Goal: Task Accomplishment & Management: Complete application form

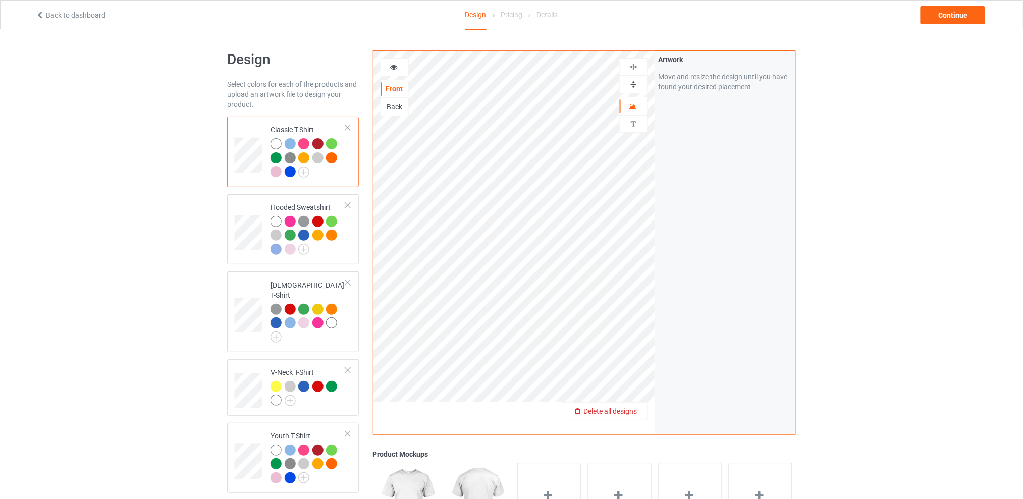
click at [635, 411] on span "Delete all designs" at bounding box center [610, 411] width 54 height 8
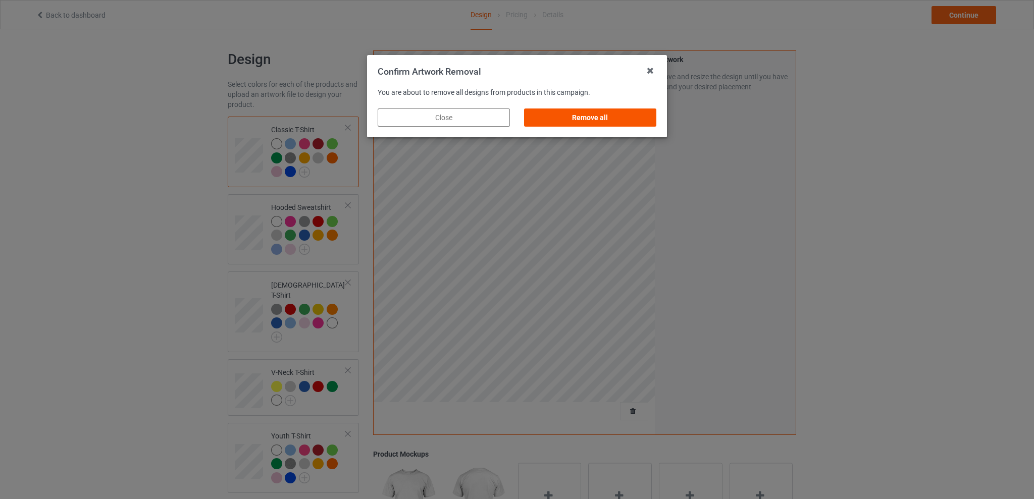
click at [615, 122] on div "Remove all" at bounding box center [590, 118] width 132 height 18
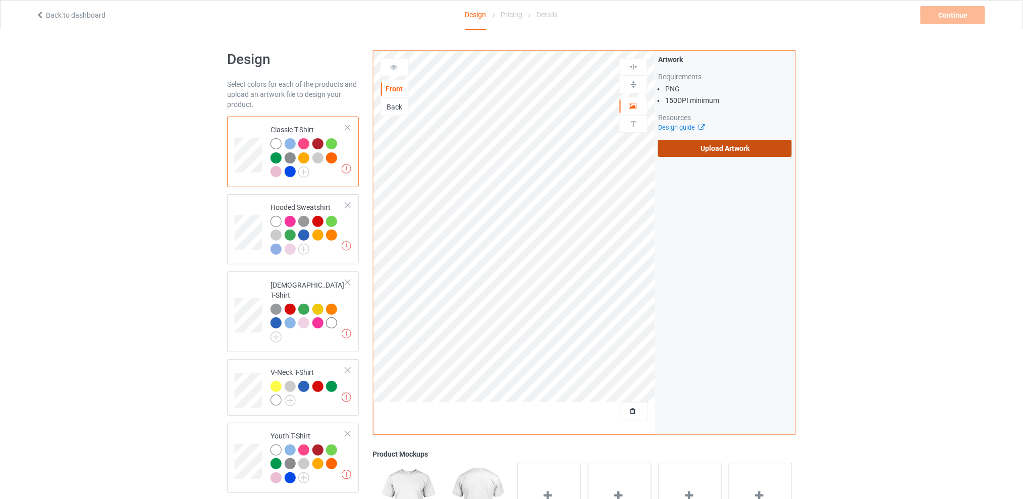
click at [689, 148] on label "Upload Artwork" at bounding box center [725, 148] width 134 height 17
click at [0, 0] on input "Upload Artwork" at bounding box center [0, 0] width 0 height 0
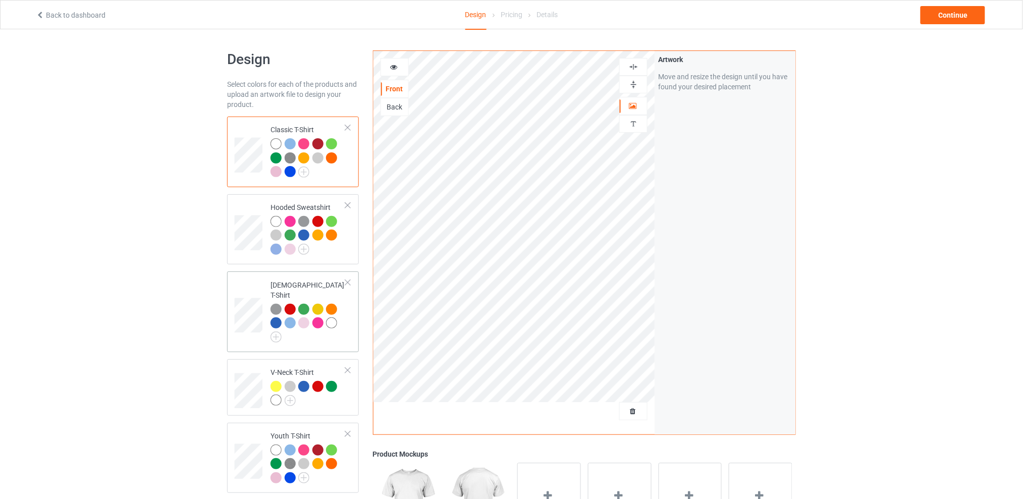
scroll to position [134, 0]
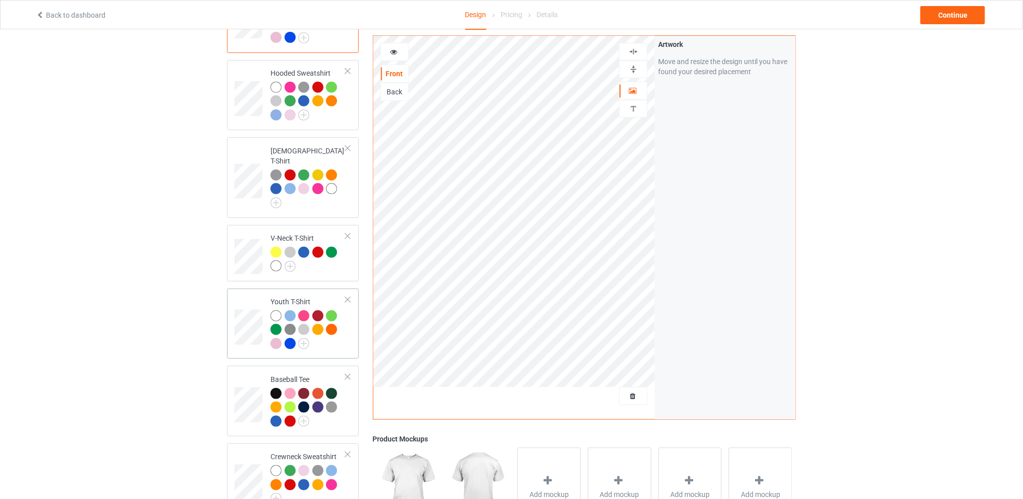
click at [348, 296] on div at bounding box center [347, 299] width 7 height 7
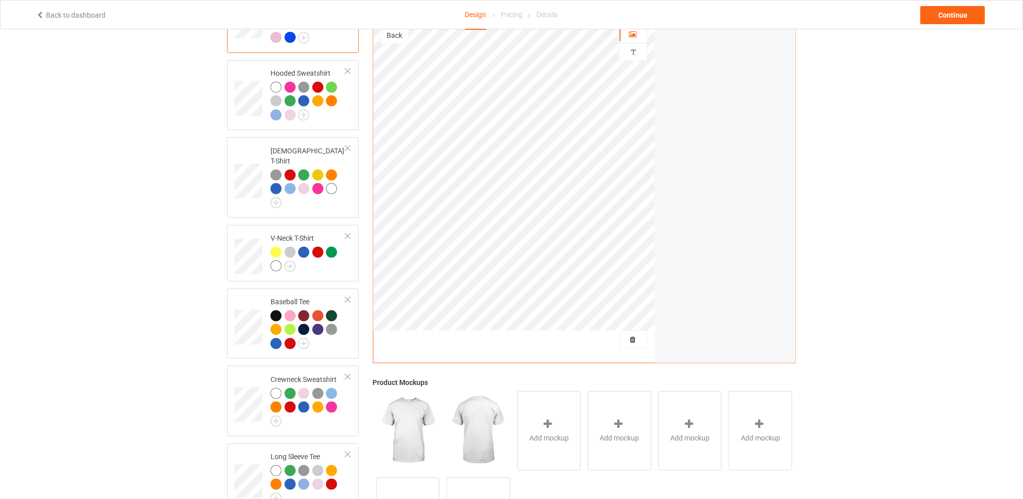
click at [956, 194] on div "Design Select colors for each of the products and upload an artwork file to des…" at bounding box center [511, 238] width 1023 height 687
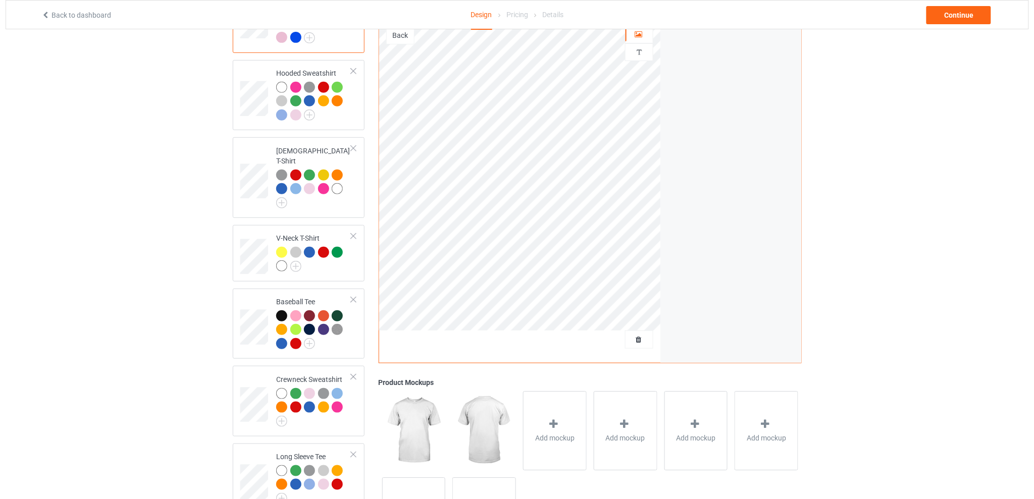
scroll to position [0, 0]
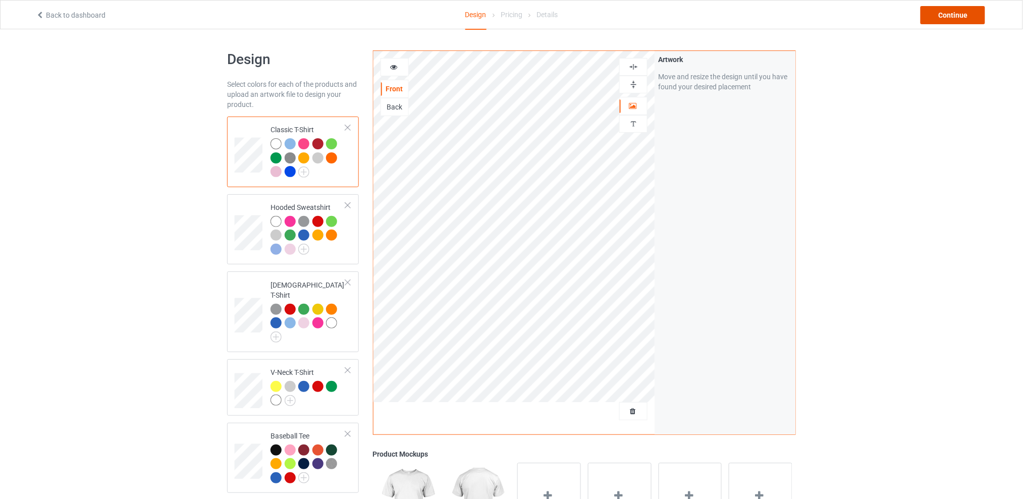
click at [955, 15] on div "Continue" at bounding box center [953, 15] width 65 height 18
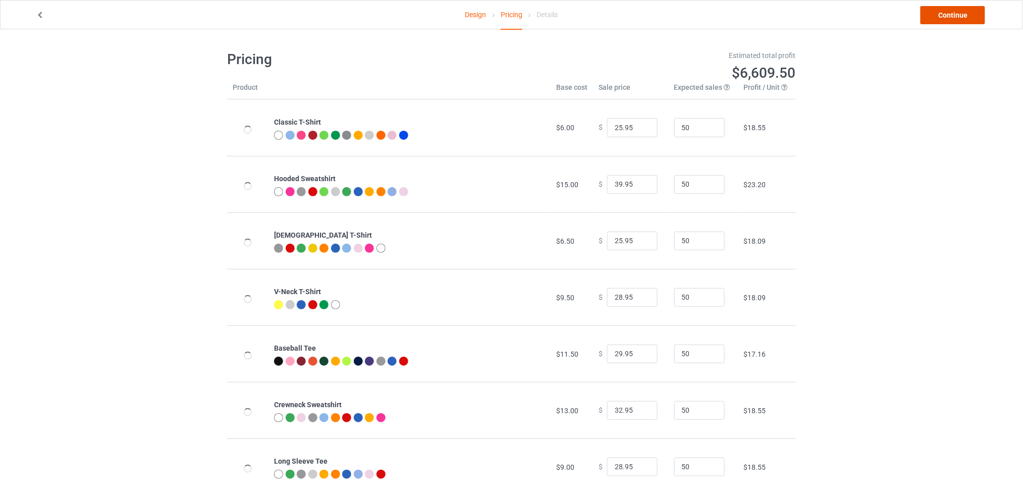
click at [955, 15] on link "Continue" at bounding box center [953, 15] width 65 height 18
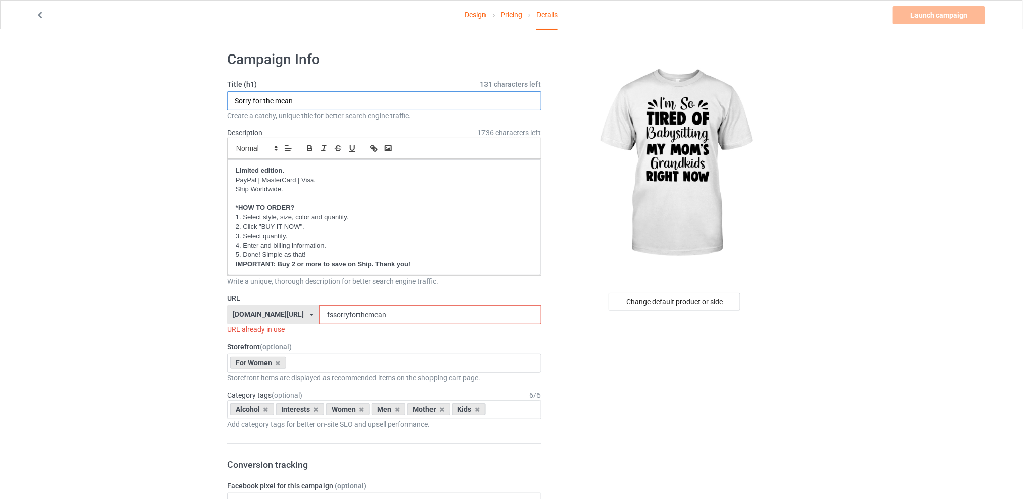
drag, startPoint x: 316, startPoint y: 100, endPoint x: 162, endPoint y: 100, distance: 154.4
type input "I'm so tired"
drag, startPoint x: 406, startPoint y: 312, endPoint x: 308, endPoint y: 313, distance: 97.4
click at [308, 313] on div "[DOMAIN_NAME][URL] [DOMAIN_NAME][URL] [DOMAIN_NAME][URL] [DOMAIN_NAME][URL] 5d7…" at bounding box center [384, 314] width 314 height 19
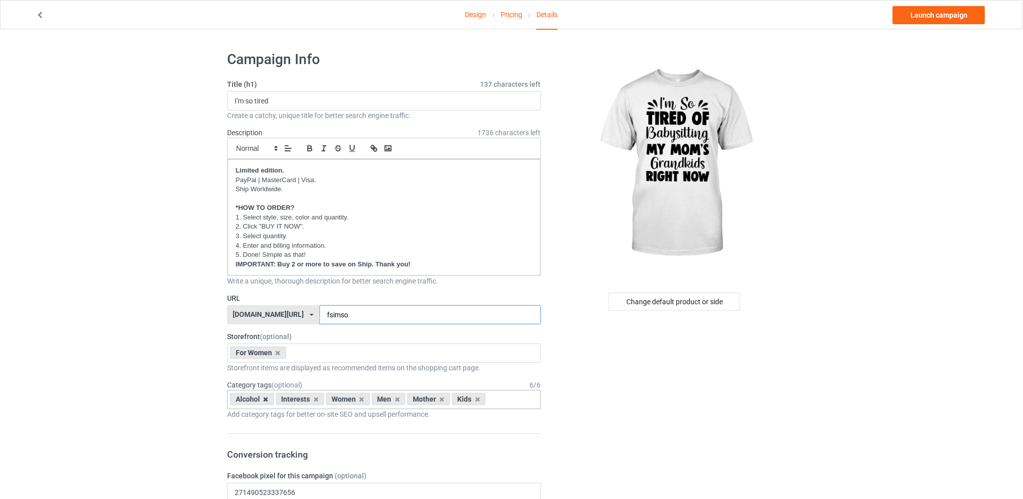
type input "fsimso"
click at [267, 400] on icon at bounding box center [265, 399] width 5 height 7
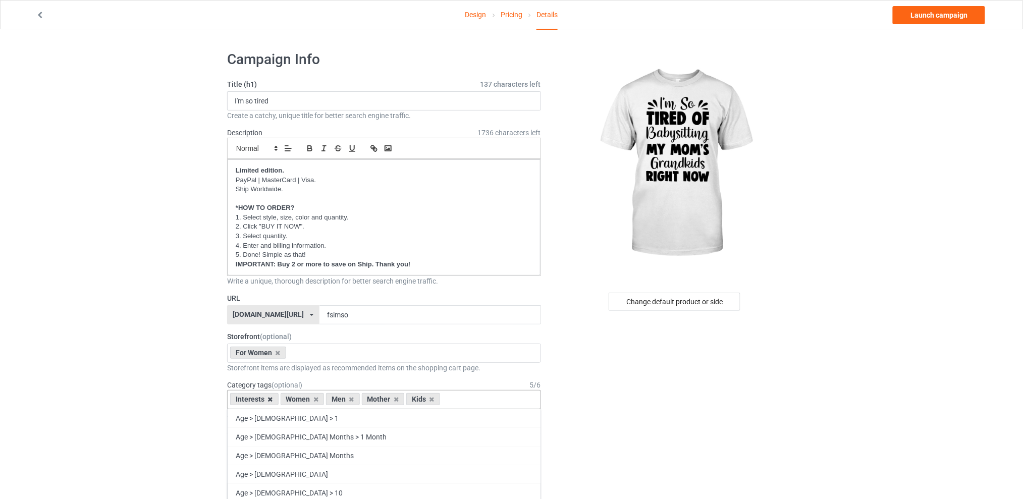
click at [271, 400] on icon at bounding box center [270, 399] width 5 height 7
click at [299, 399] on icon at bounding box center [301, 399] width 5 height 7
click at [309, 398] on icon at bounding box center [310, 399] width 5 height 7
click at [301, 400] on icon at bounding box center [301, 399] width 5 height 7
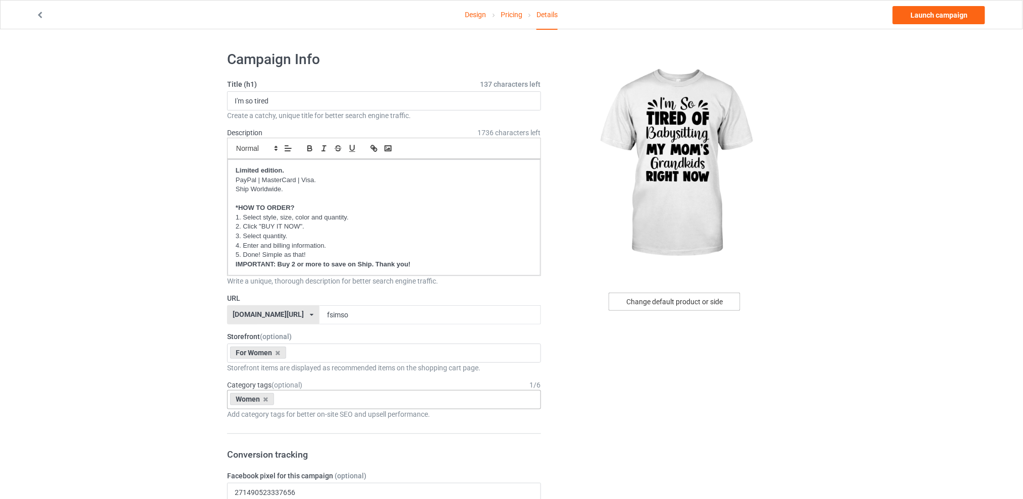
click at [639, 303] on div "Change default product or side" at bounding box center [675, 302] width 132 height 18
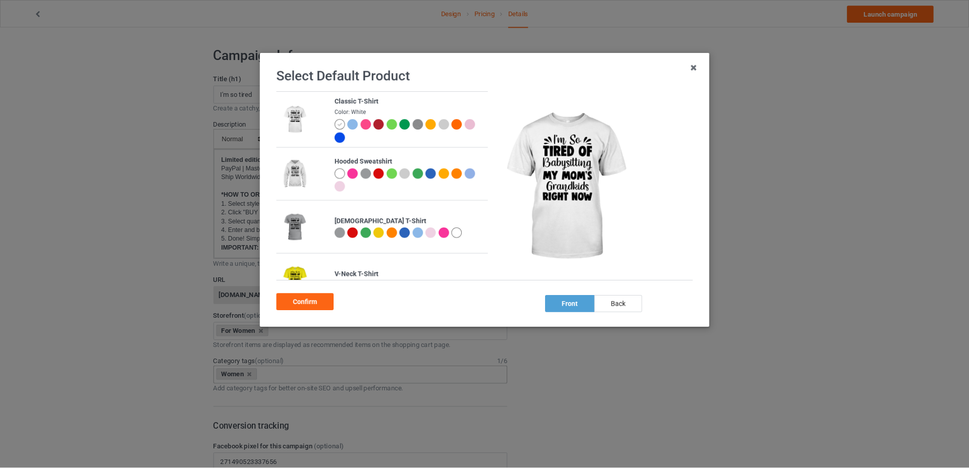
scroll to position [134, 0]
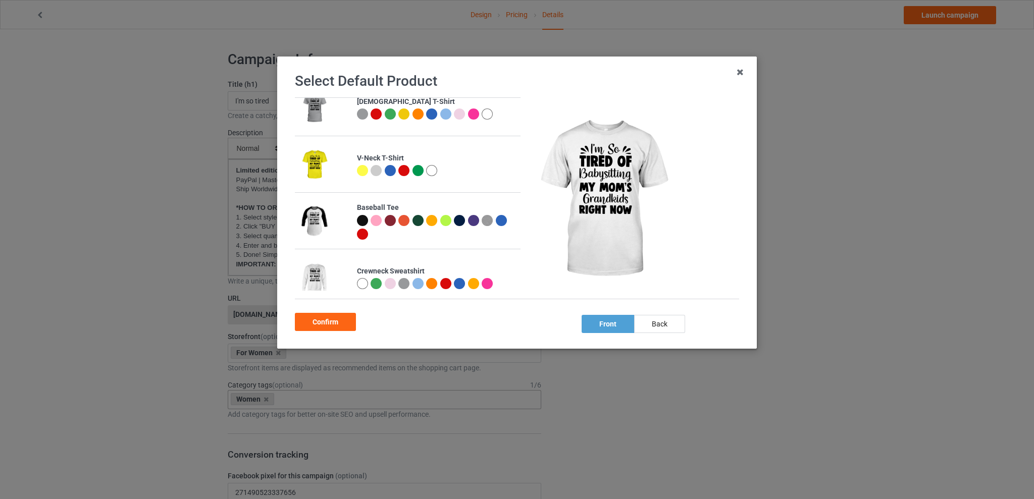
click at [469, 117] on div at bounding box center [473, 114] width 11 height 11
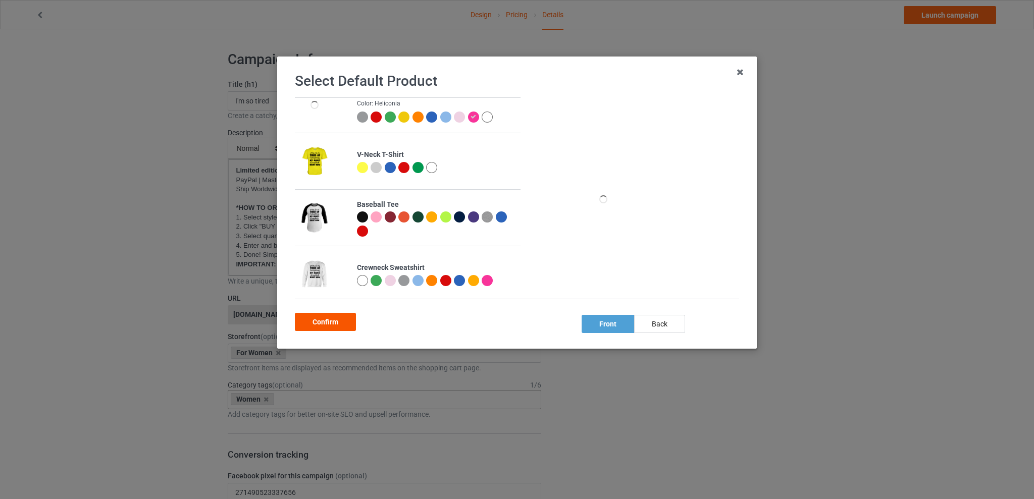
click at [327, 323] on div "Confirm" at bounding box center [325, 322] width 61 height 18
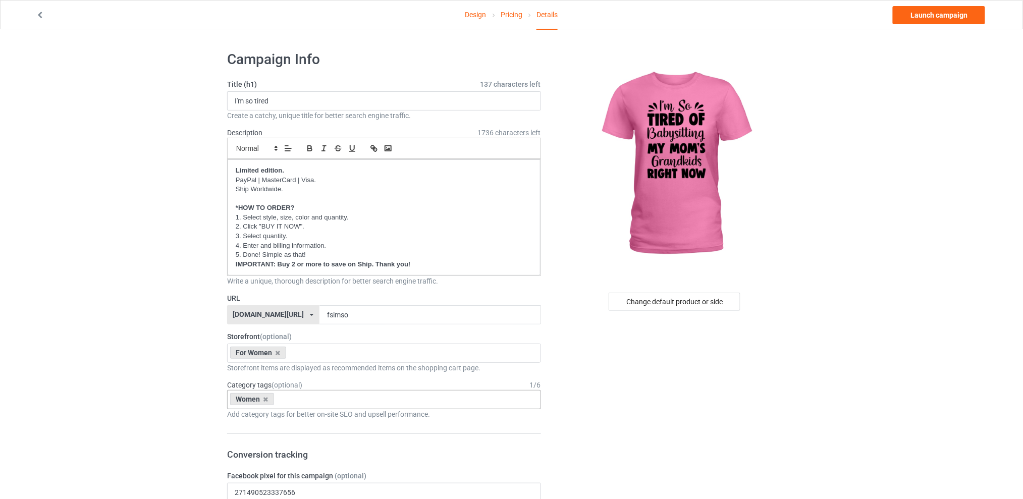
click at [940, 15] on link "Launch campaign" at bounding box center [939, 15] width 92 height 18
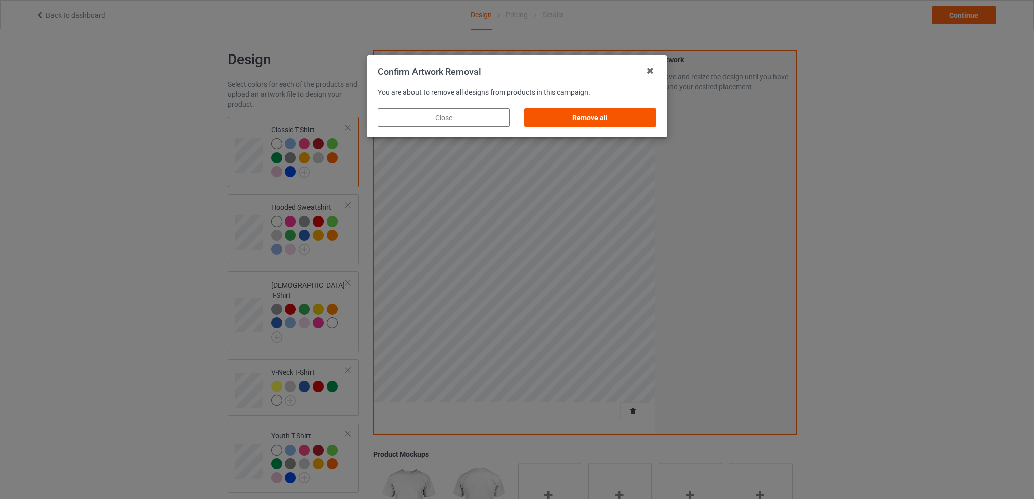
click at [592, 114] on div "Remove all" at bounding box center [590, 118] width 132 height 18
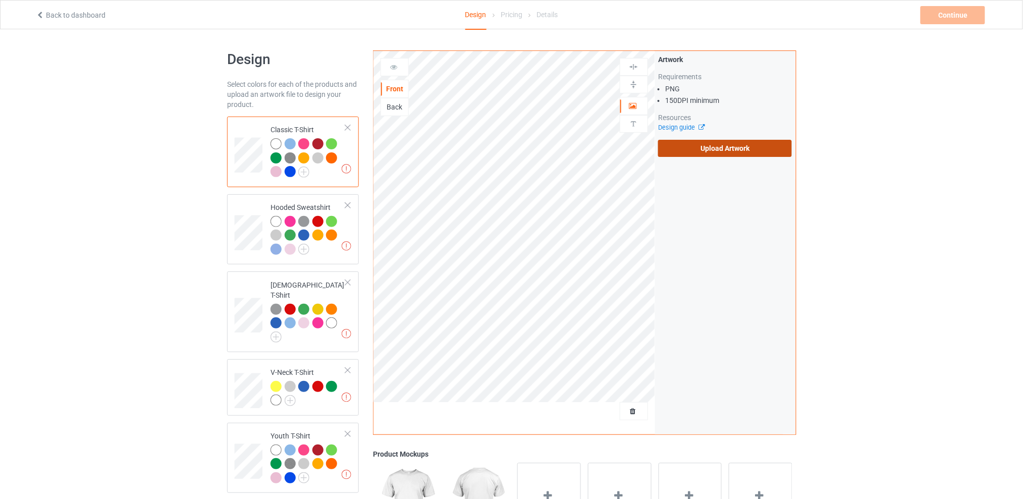
click at [697, 148] on label "Upload Artwork" at bounding box center [725, 148] width 134 height 17
click at [0, 0] on input "Upload Artwork" at bounding box center [0, 0] width 0 height 0
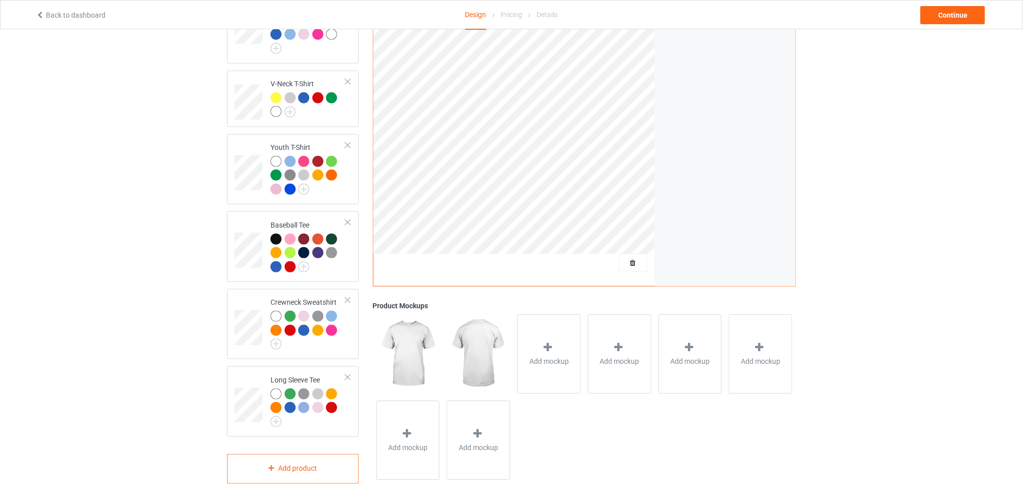
scroll to position [20, 0]
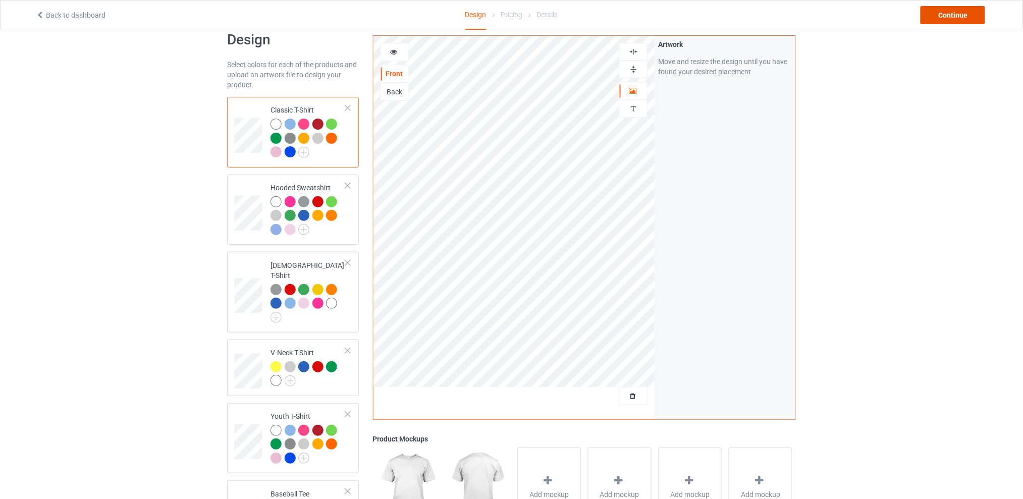
click at [948, 11] on div "Continue" at bounding box center [953, 15] width 65 height 18
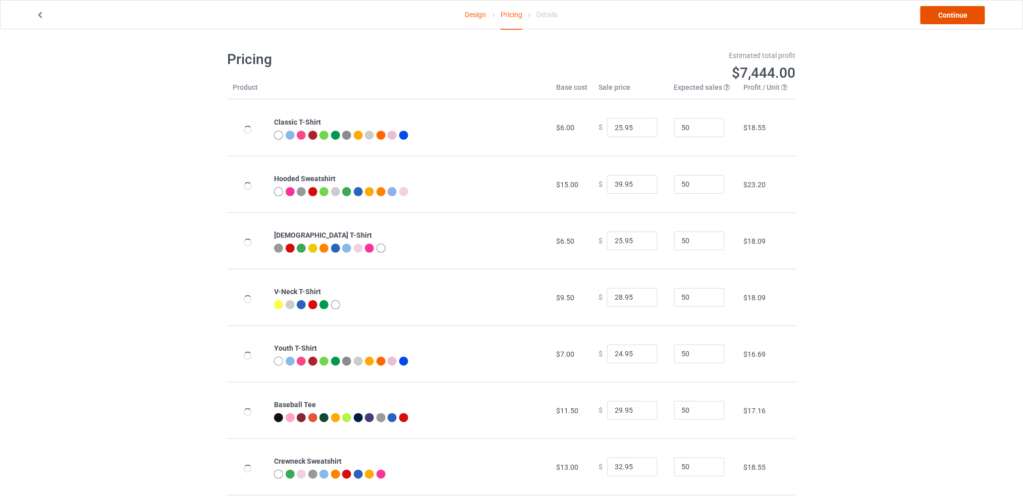
click at [949, 11] on link "Continue" at bounding box center [953, 15] width 65 height 18
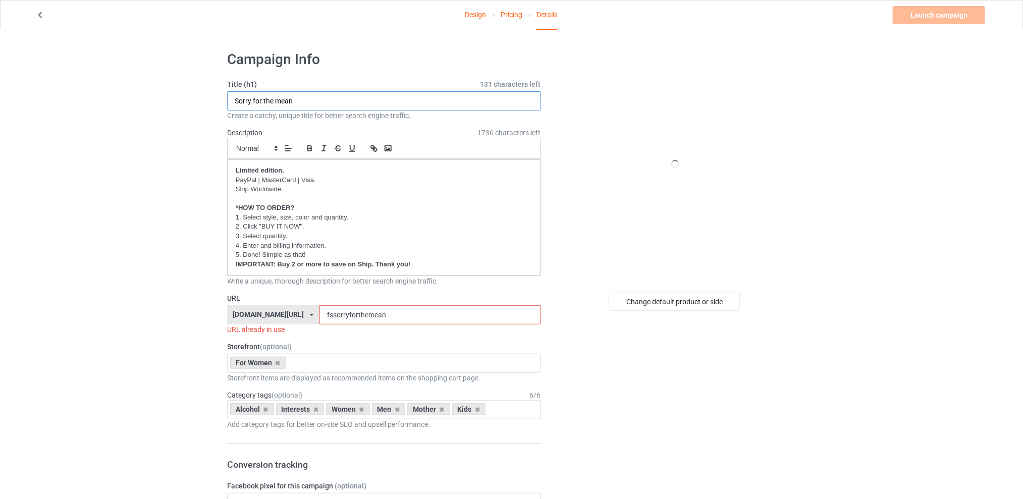
drag, startPoint x: 307, startPoint y: 101, endPoint x: 158, endPoint y: 110, distance: 149.1
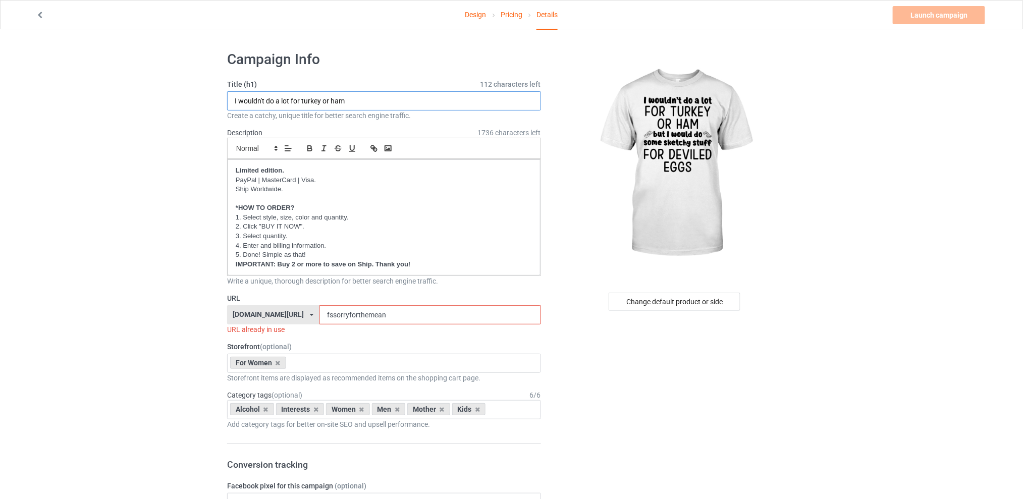
type input "I wouldn't do a lot for turkey or ham"
drag, startPoint x: 400, startPoint y: 314, endPoint x: 283, endPoint y: 314, distance: 117.1
click at [283, 314] on div "[DOMAIN_NAME][URL] [DOMAIN_NAME][URL] [DOMAIN_NAME][URL] [DOMAIN_NAME][URL] 5d7…" at bounding box center [384, 314] width 314 height 19
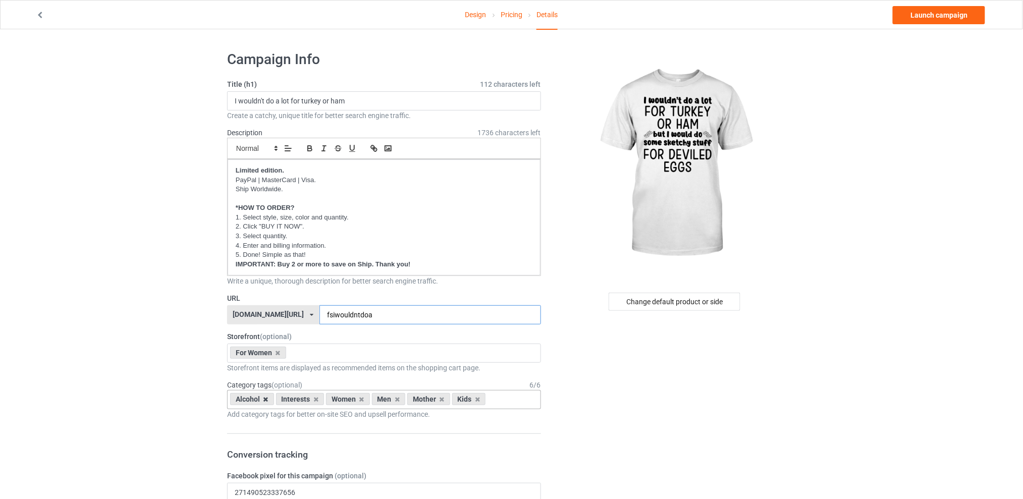
type input "fsiwouldntdoa"
click at [265, 399] on icon at bounding box center [265, 399] width 5 height 7
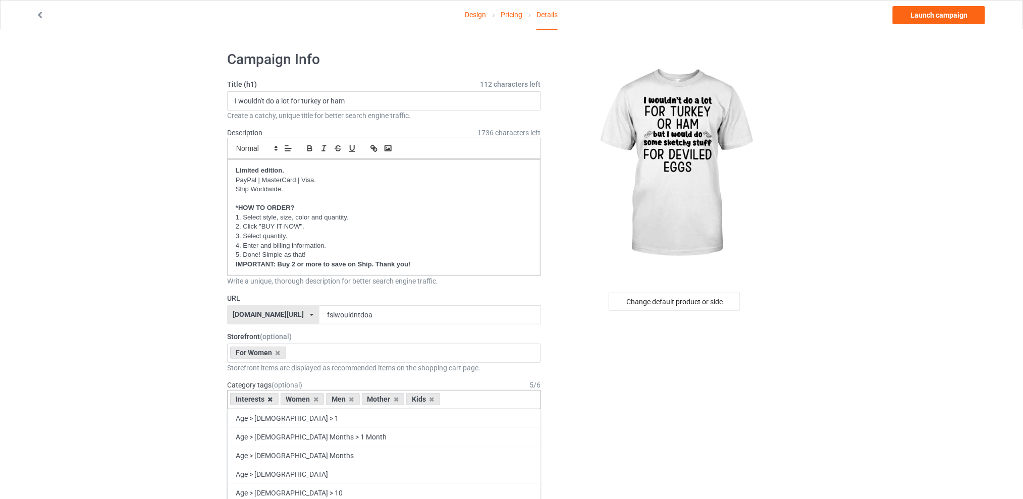
click at [271, 399] on icon at bounding box center [270, 399] width 5 height 7
click at [301, 399] on icon at bounding box center [301, 399] width 5 height 7
click at [309, 400] on icon at bounding box center [310, 399] width 5 height 7
click at [301, 402] on icon at bounding box center [301, 399] width 5 height 7
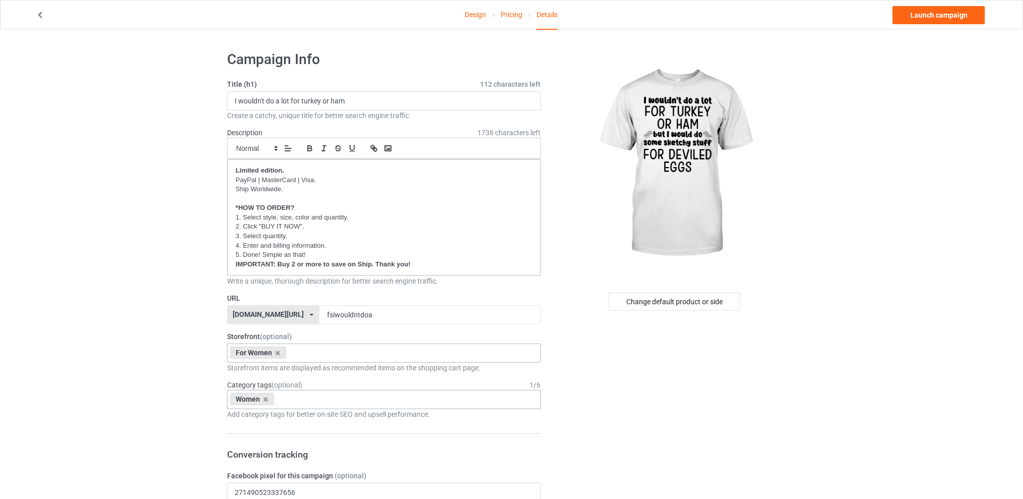
click at [319, 352] on div "For Women Best Sellers Best Friend Sister - Aunt [DATE] For Christmas Sistaaaaa…" at bounding box center [384, 353] width 314 height 19
click at [306, 397] on div "Women Age > [DEMOGRAPHIC_DATA] > 1 Age > [DEMOGRAPHIC_DATA] Months > 1 Month Ag…" at bounding box center [384, 399] width 314 height 19
type input "thank"
click at [327, 417] on div "Holidays & Events > US Holidays > [DATE][DATE]" at bounding box center [384, 418] width 313 height 19
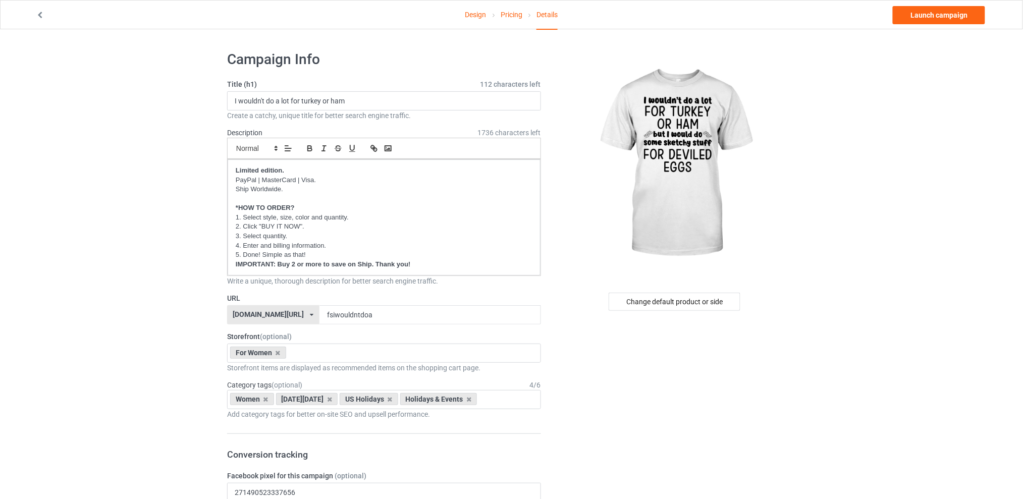
click at [660, 303] on div "Change default product or side" at bounding box center [675, 302] width 132 height 18
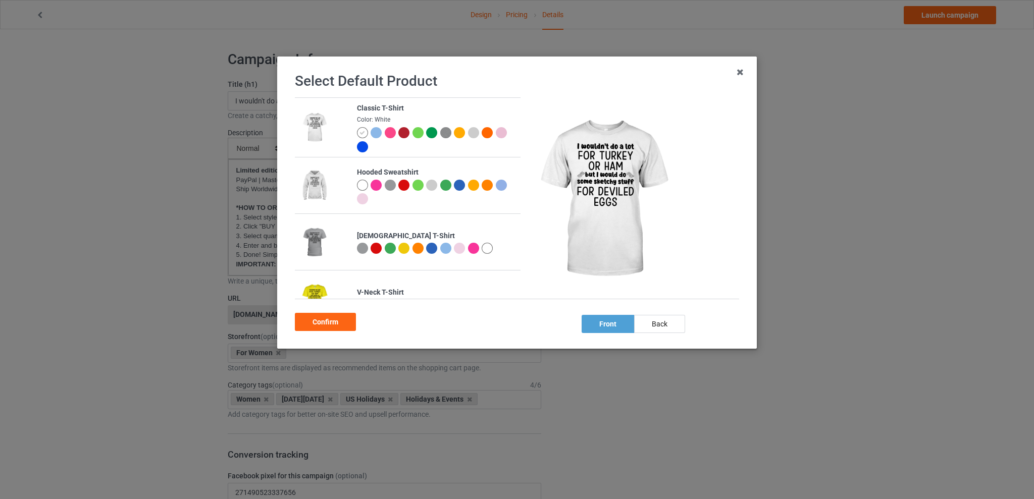
click at [415, 132] on div at bounding box center [417, 132] width 11 height 11
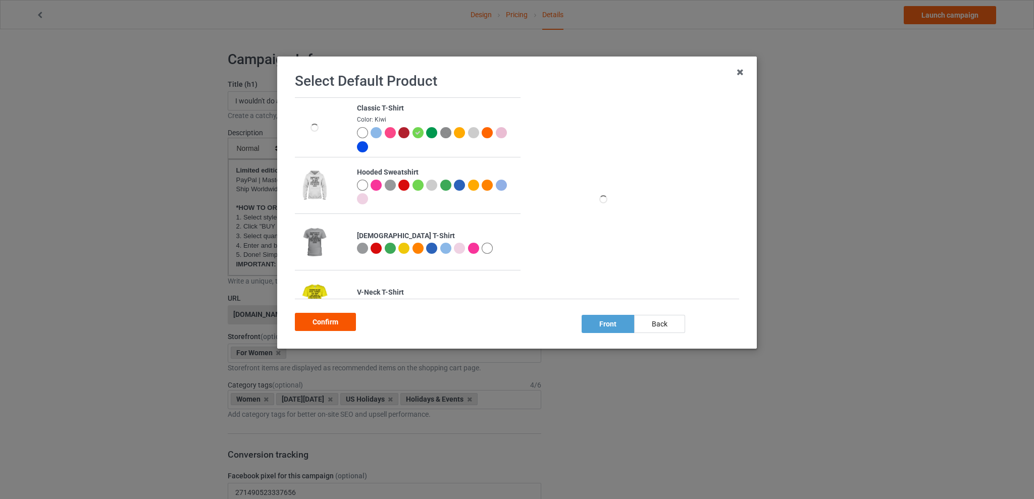
click at [322, 325] on div "Confirm" at bounding box center [325, 322] width 61 height 18
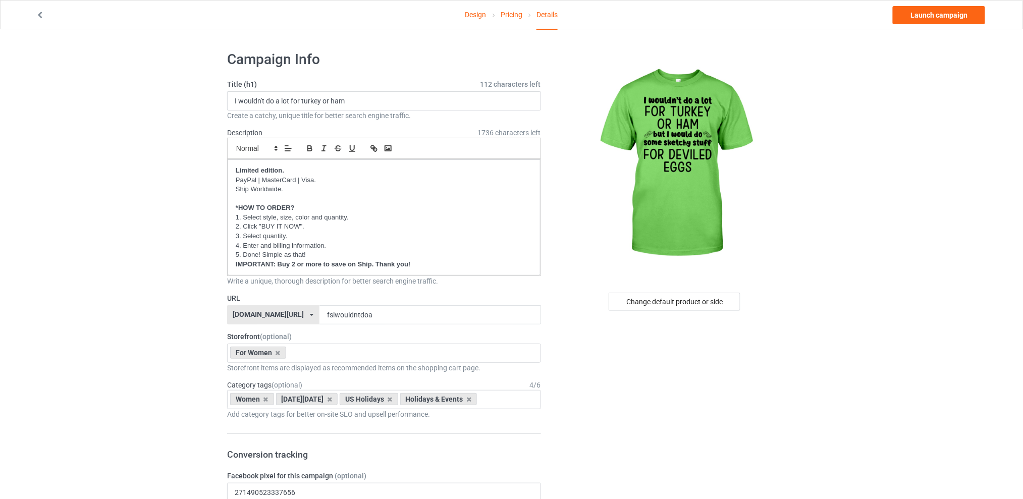
click at [927, 9] on link "Launch campaign" at bounding box center [939, 15] width 92 height 18
